Goal: Task Accomplishment & Management: Complete application form

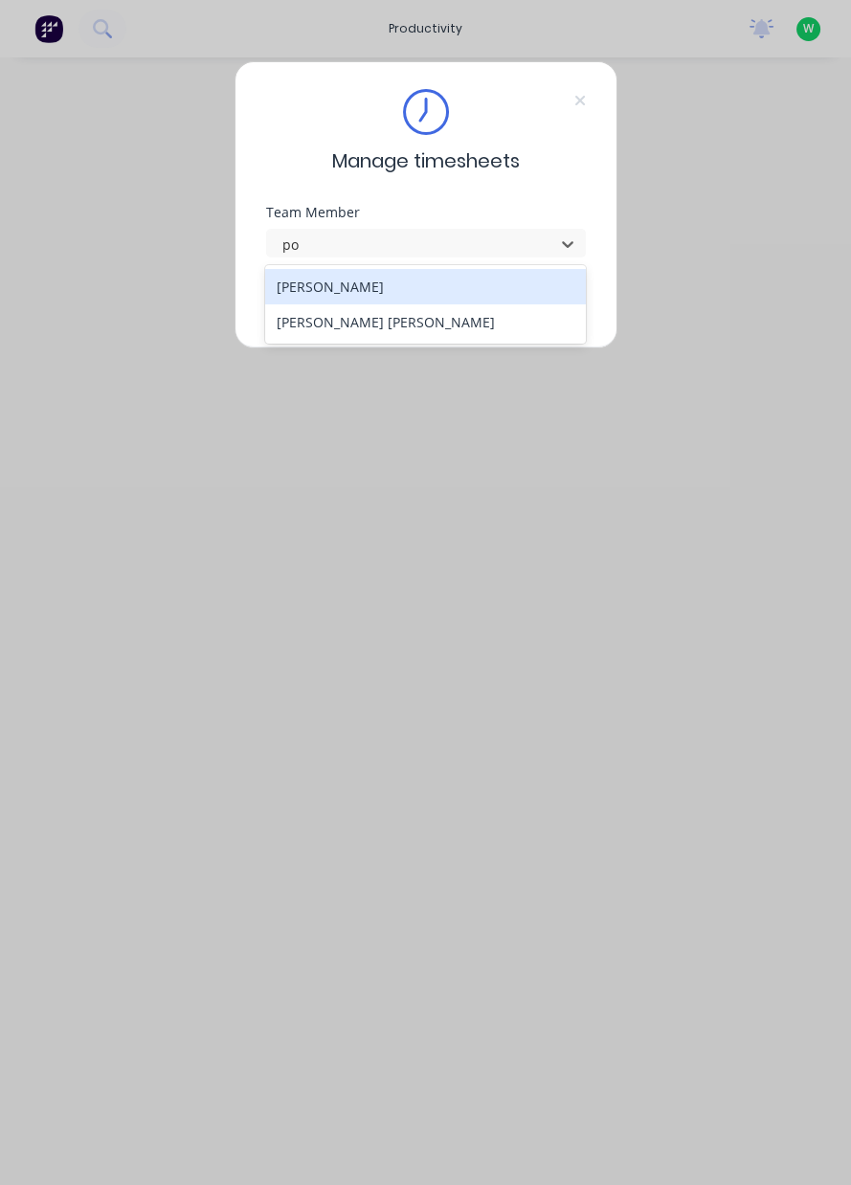
click at [301, 327] on div "[PERSON_NAME] [PERSON_NAME]" at bounding box center [425, 322] width 321 height 35
type input "po"
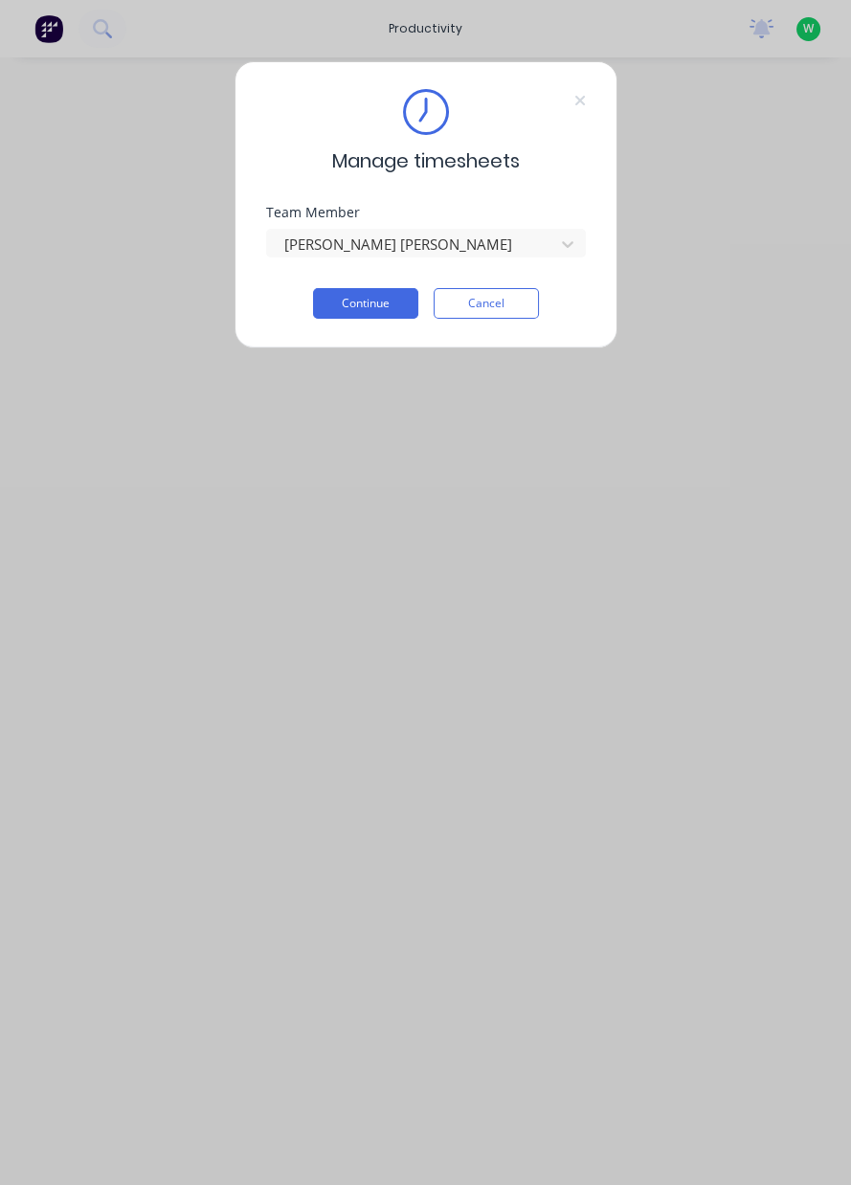
click at [317, 290] on button "Continue" at bounding box center [365, 303] width 105 height 31
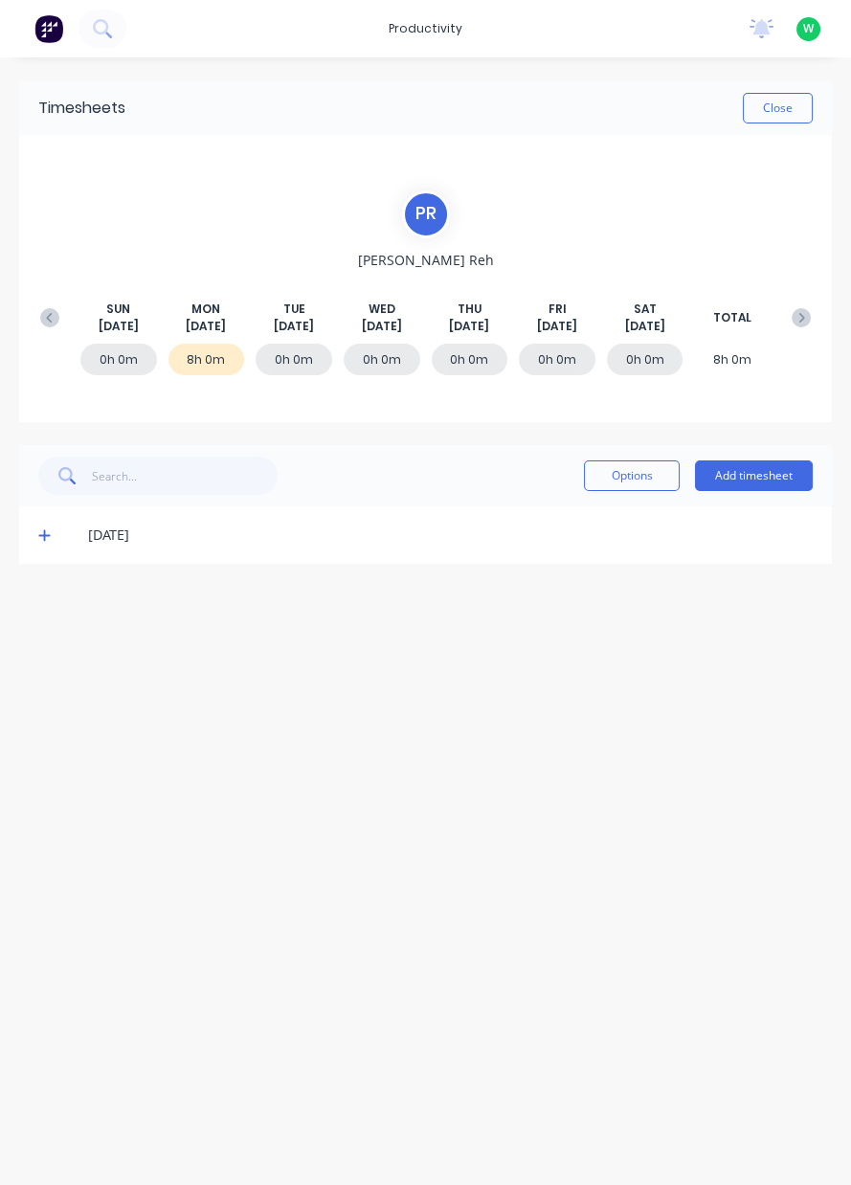
click at [763, 501] on div "Options Add timesheet" at bounding box center [425, 475] width 813 height 61
click at [809, 467] on button "Add timesheet" at bounding box center [754, 476] width 118 height 31
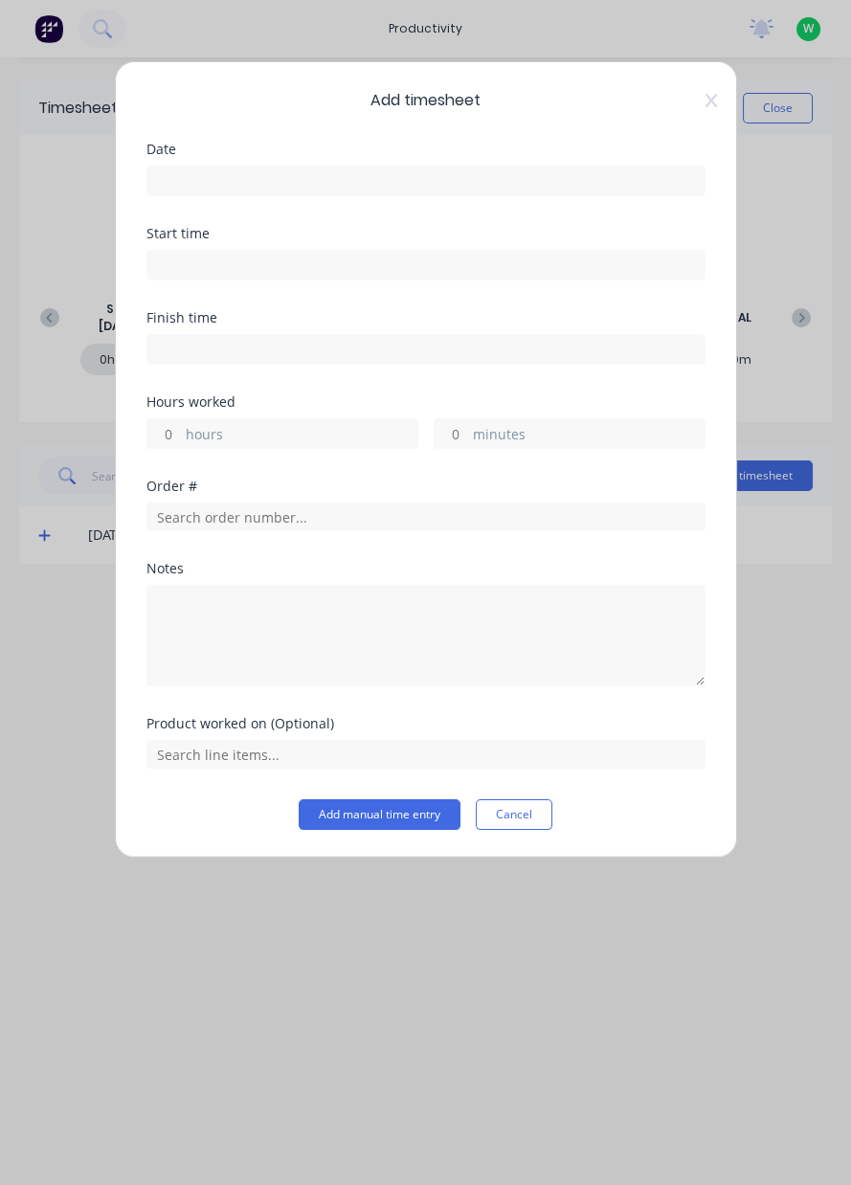
click at [183, 178] on input at bounding box center [425, 181] width 557 height 29
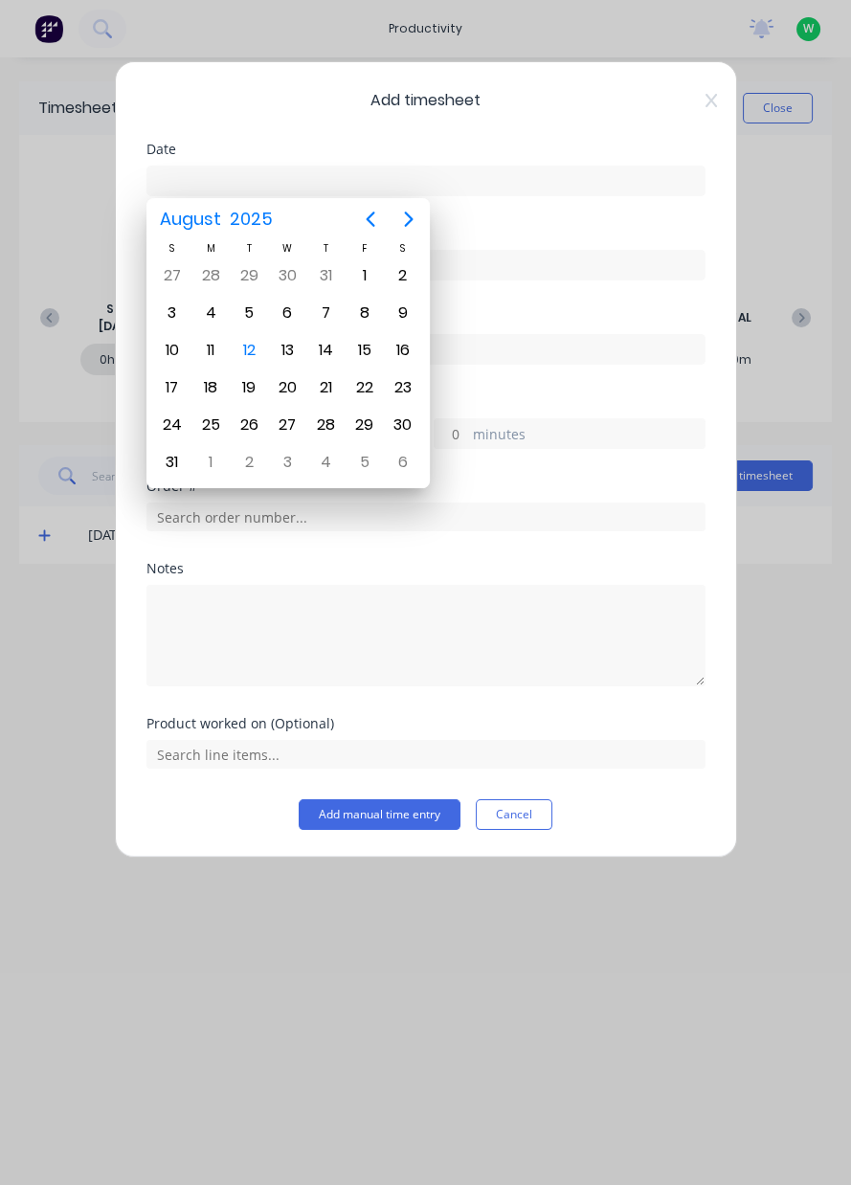
click at [246, 350] on div "12" at bounding box center [249, 350] width 29 height 29
type input "[DATE]"
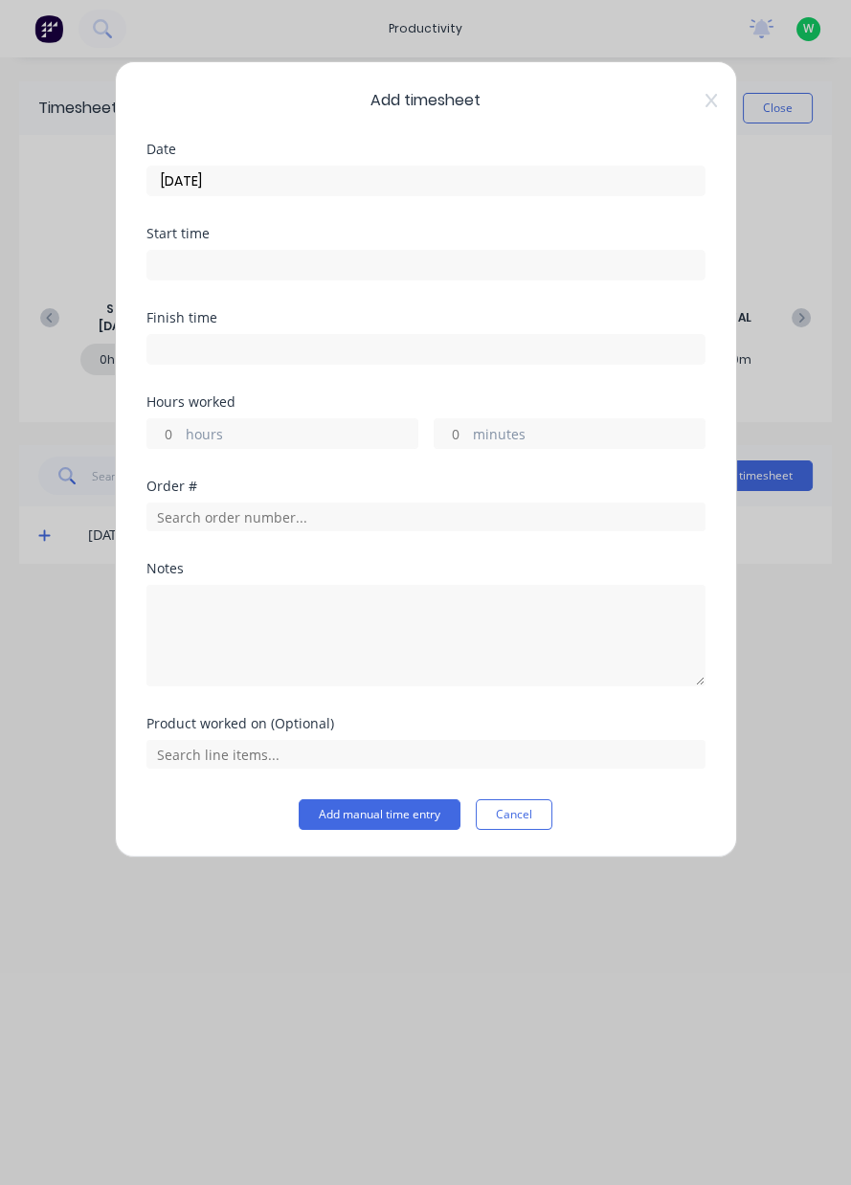
click at [164, 438] on input "hours" at bounding box center [164, 433] width 34 height 29
type input "8"
click at [169, 518] on input "text" at bounding box center [426, 517] width 559 height 29
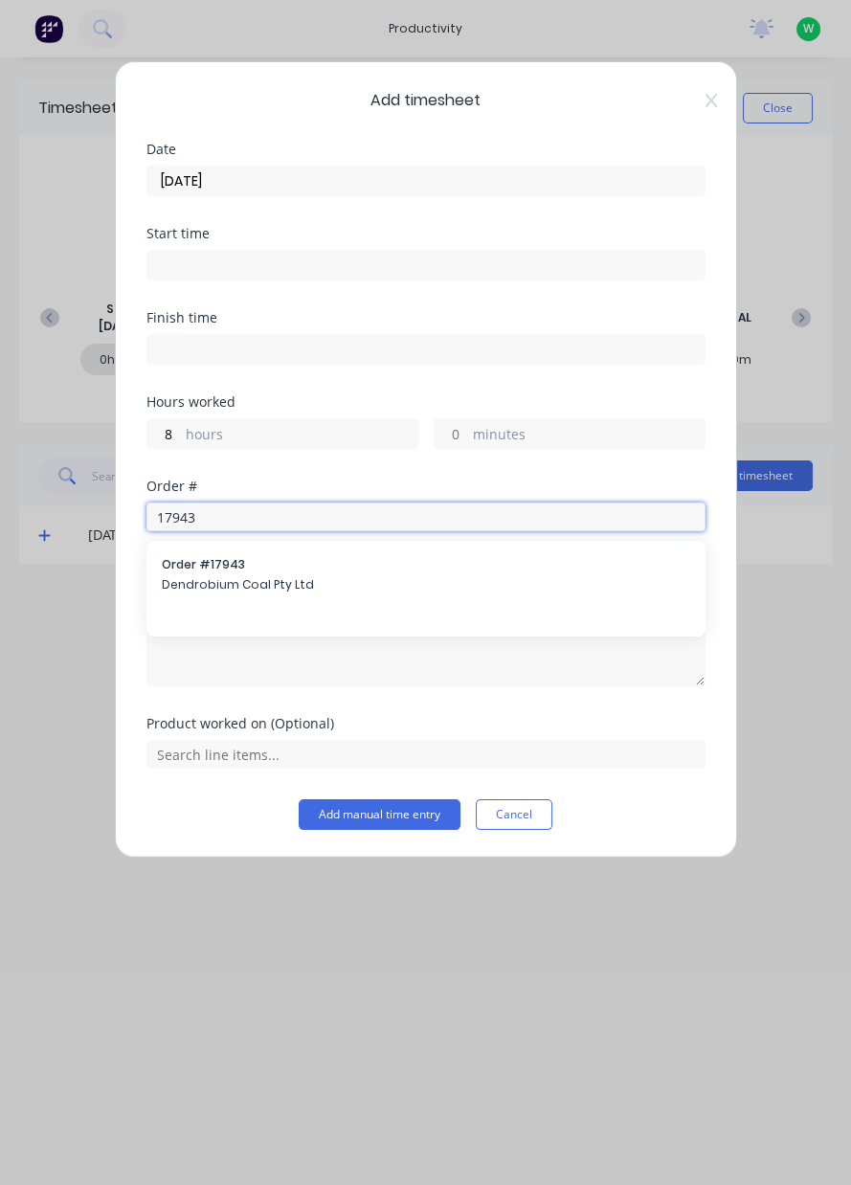
type input "17943"
click at [183, 592] on div "Order # 17943 Dendrobium Coal Pty Ltd" at bounding box center [426, 576] width 529 height 40
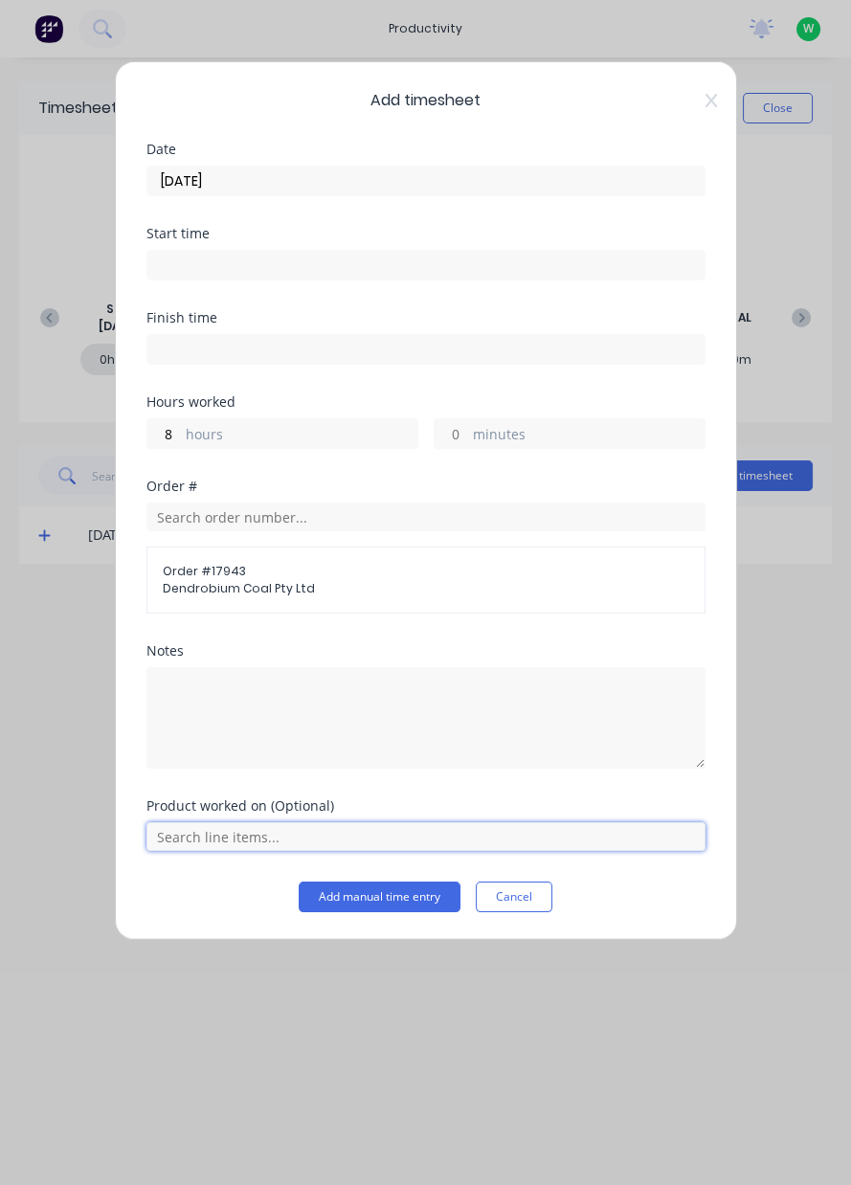
click at [632, 838] on input "text" at bounding box center [426, 837] width 559 height 29
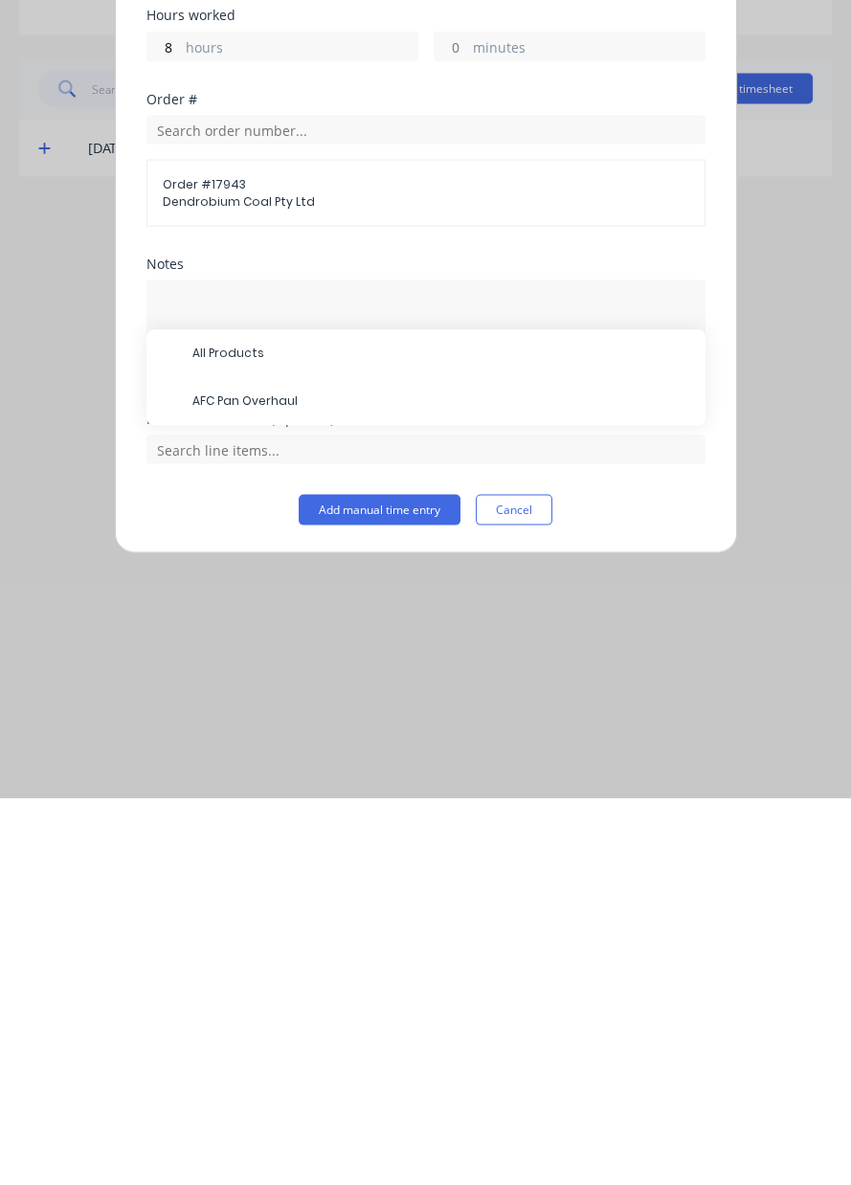
click at [198, 792] on span "AFC Pan Overhaul" at bounding box center [441, 788] width 498 height 17
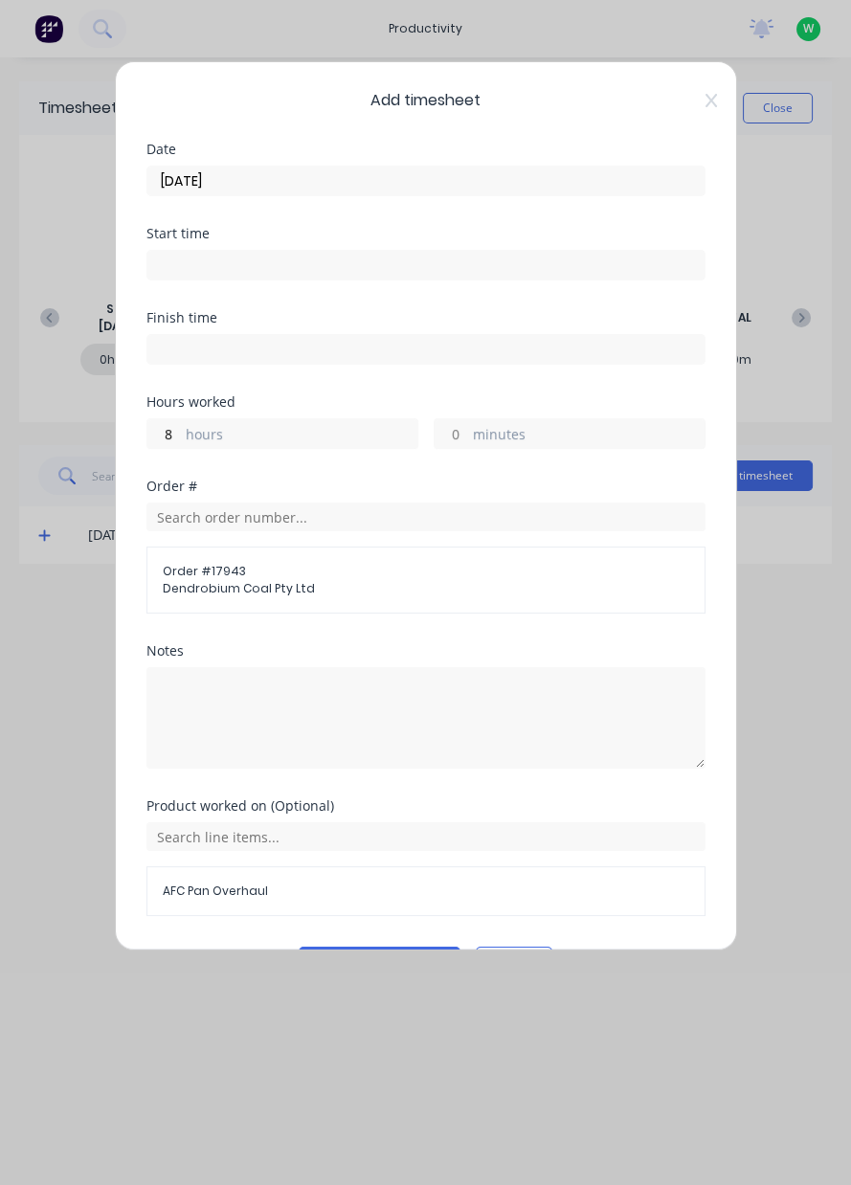
scroll to position [51, 0]
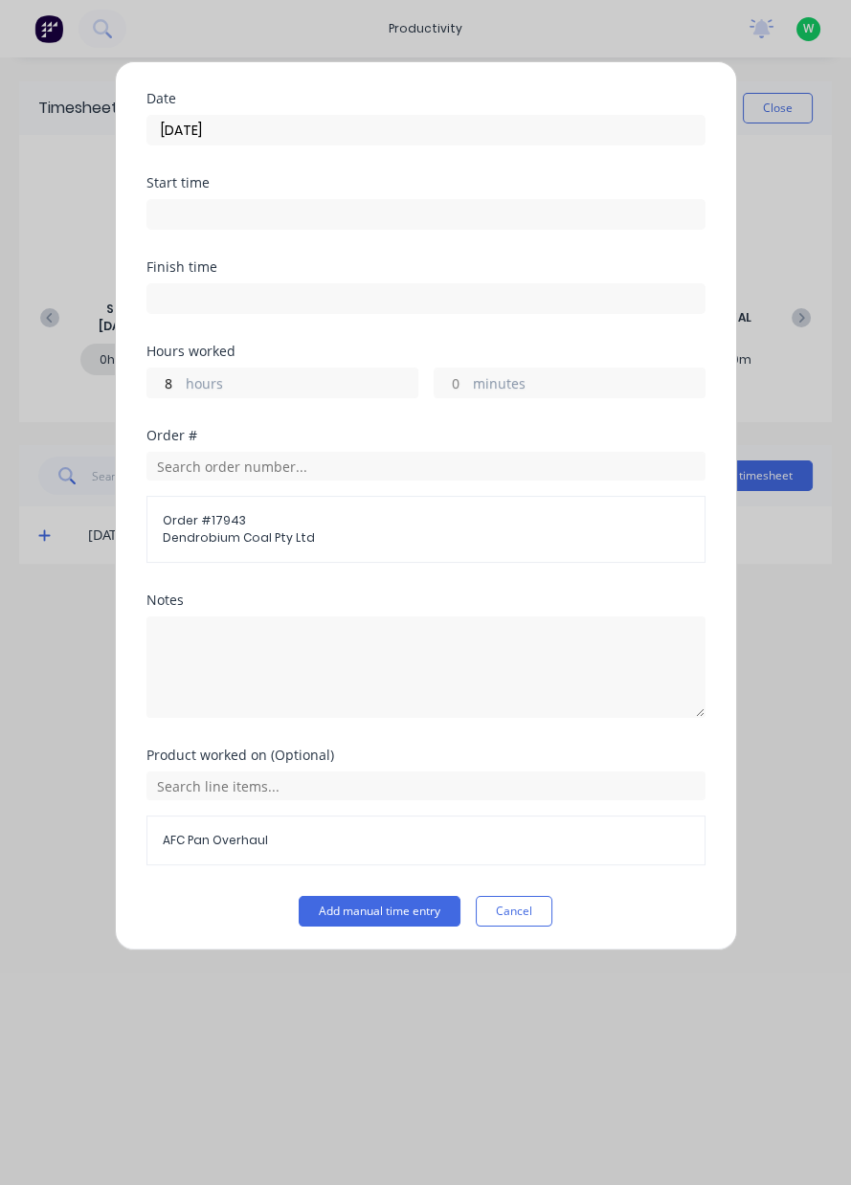
click at [410, 914] on button "Add manual time entry" at bounding box center [380, 911] width 162 height 31
